Goal: Transaction & Acquisition: Purchase product/service

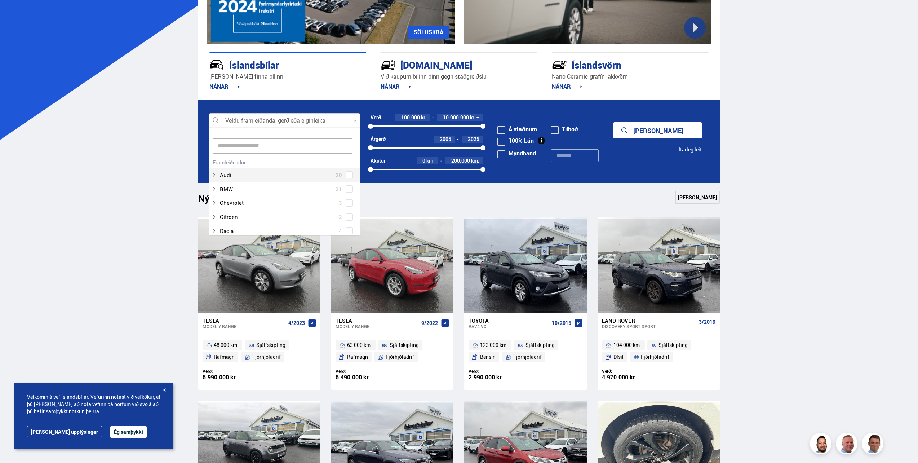
scroll to position [107, 150]
click at [292, 185] on div at bounding box center [277, 189] width 133 height 10
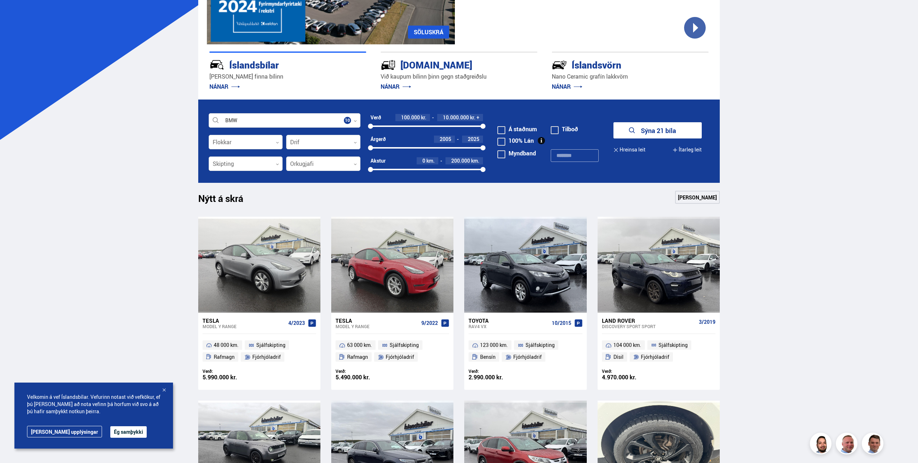
click at [110, 433] on button "Ég samþykki" at bounding box center [128, 432] width 36 height 12
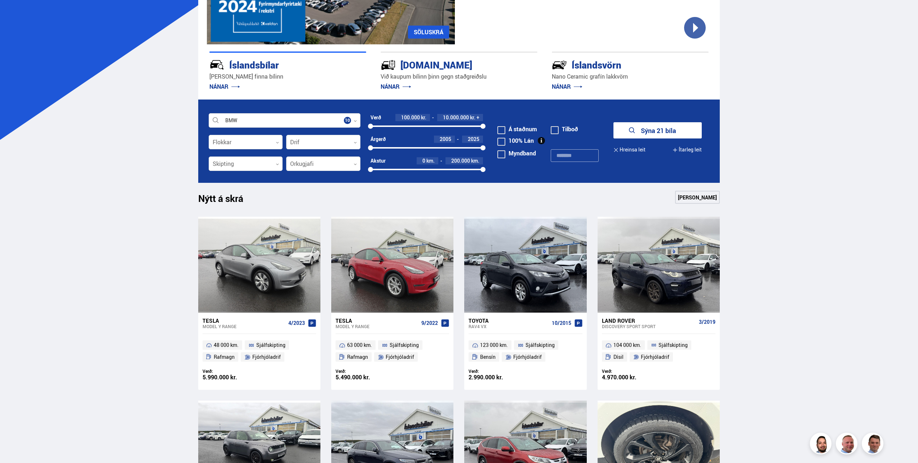
click at [653, 131] on button "Sýna 21 bíla" at bounding box center [658, 130] width 88 height 16
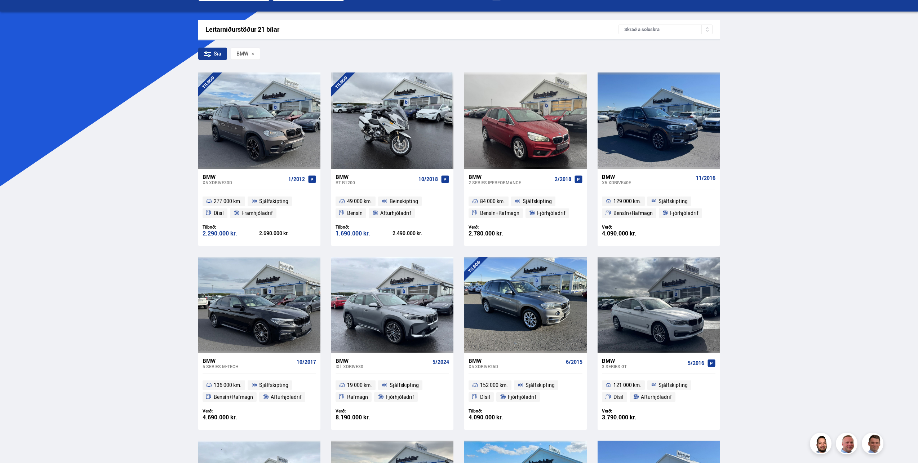
scroll to position [108, 0]
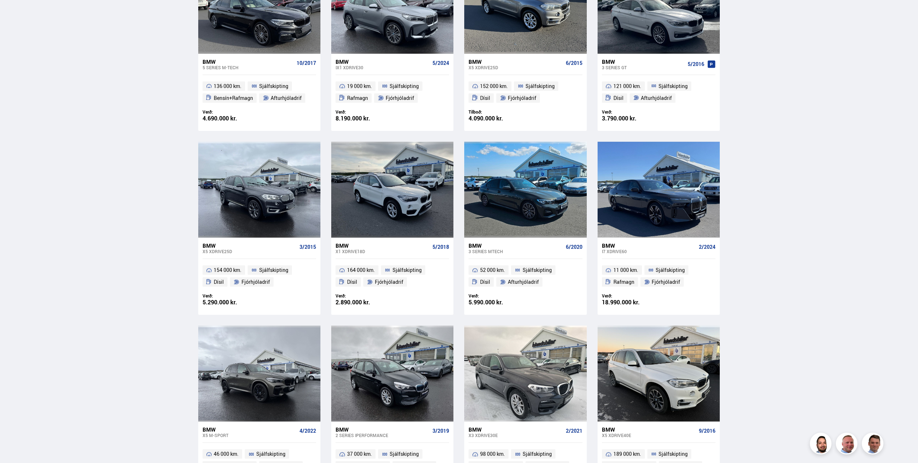
scroll to position [288, 0]
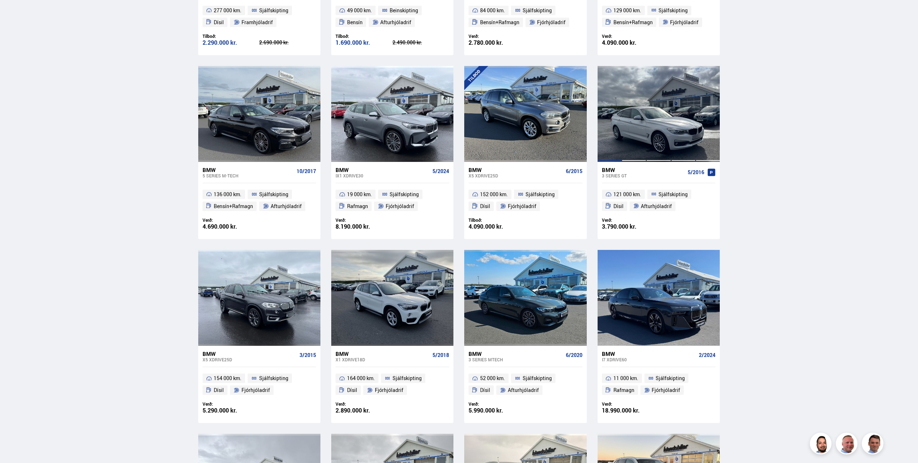
click at [710, 127] on div at bounding box center [708, 114] width 25 height 96
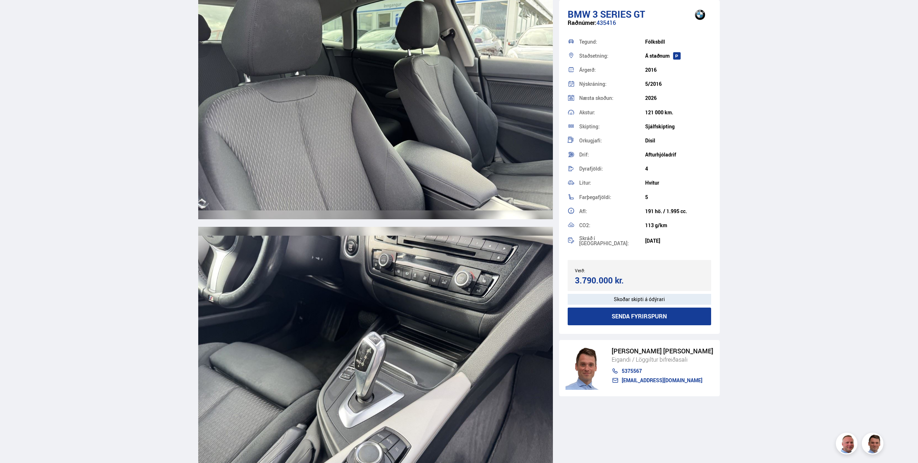
scroll to position [5156, 0]
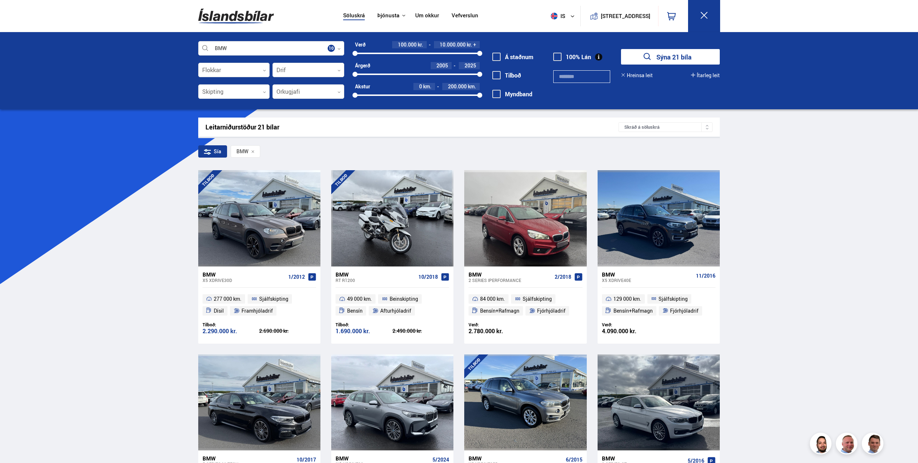
click at [694, 128] on div "Skráð á söluskrá" at bounding box center [666, 127] width 94 height 10
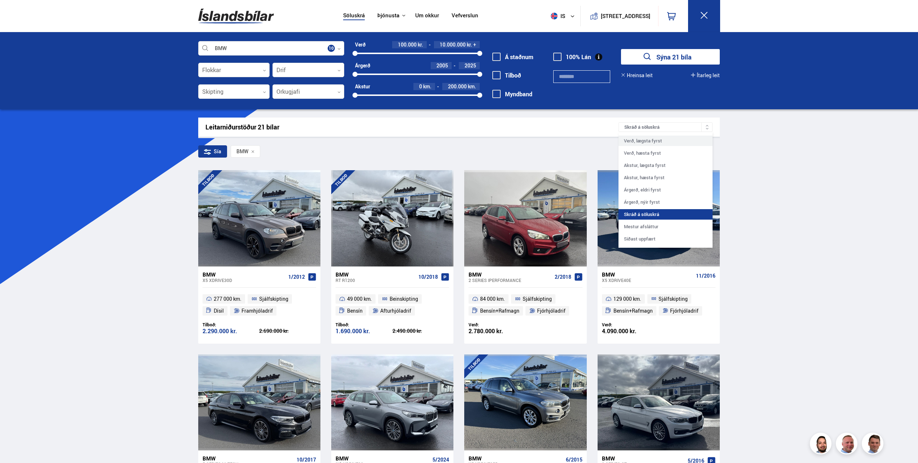
click at [652, 142] on div "Verð, lægsta fyrst" at bounding box center [666, 141] width 94 height 10
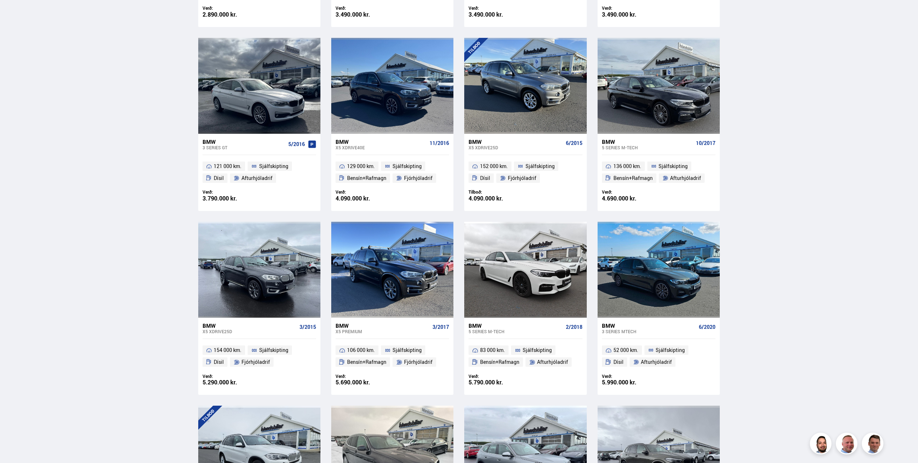
scroll to position [505, 0]
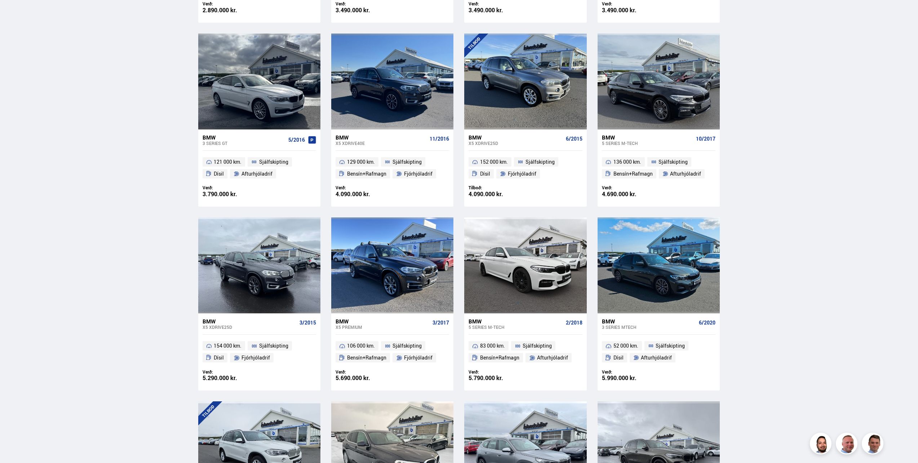
click at [779, 182] on div "Söluskrá Þjónusta Íslandsbílar [DOMAIN_NAME] Íslandsvörn Leiðbeiningar Um okkur…" at bounding box center [459, 199] width 918 height 1409
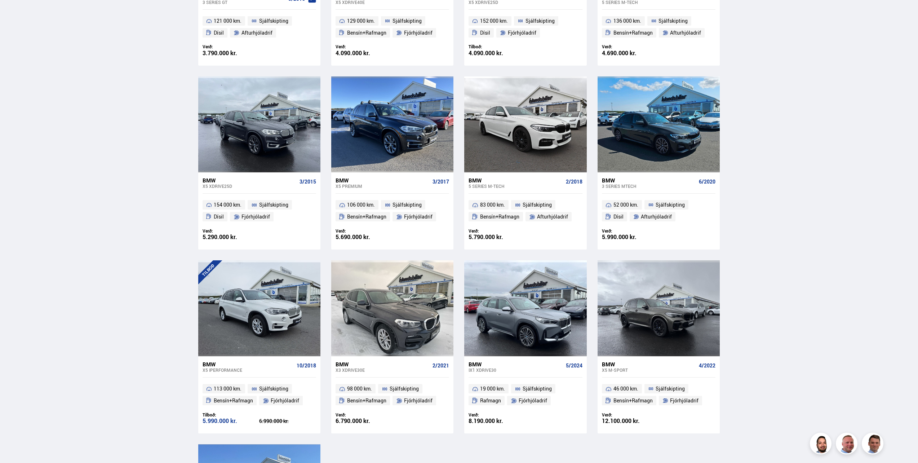
scroll to position [685, 0]
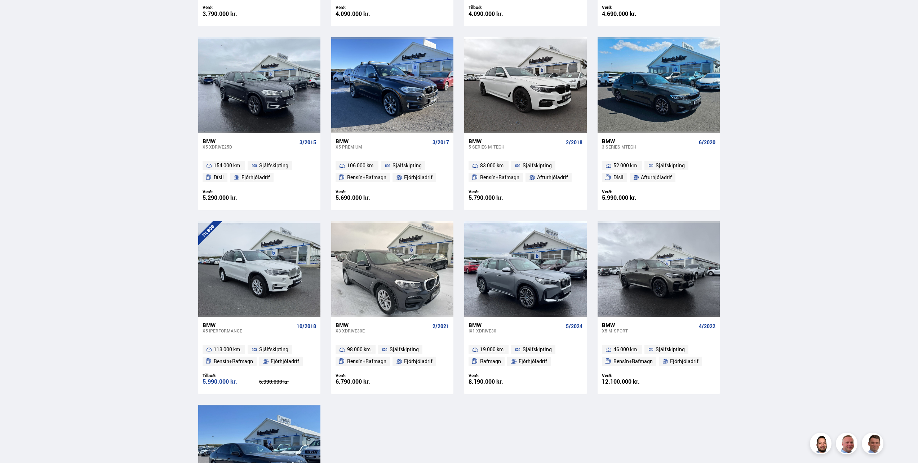
click at [771, 177] on div "Söluskrá Þjónusta Íslandsbílar [DOMAIN_NAME] Íslandsvörn Leiðbeiningar Um okkur…" at bounding box center [459, 19] width 918 height 1409
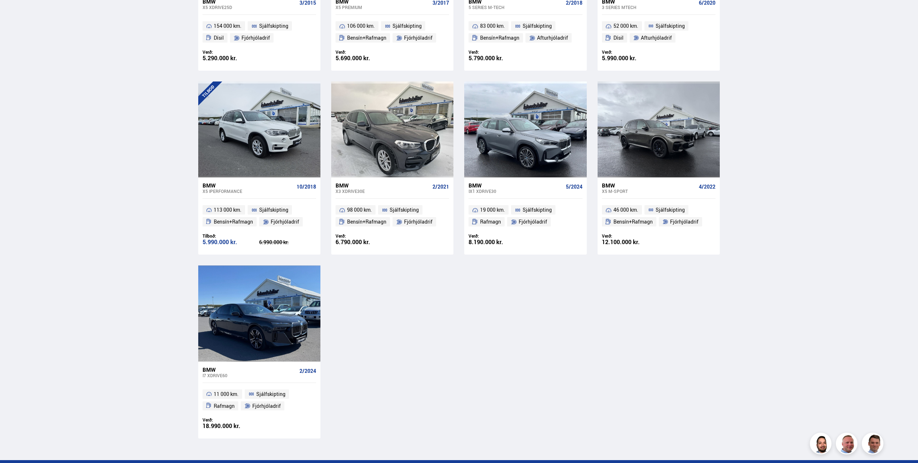
scroll to position [829, 0]
